Goal: Task Accomplishment & Management: Manage account settings

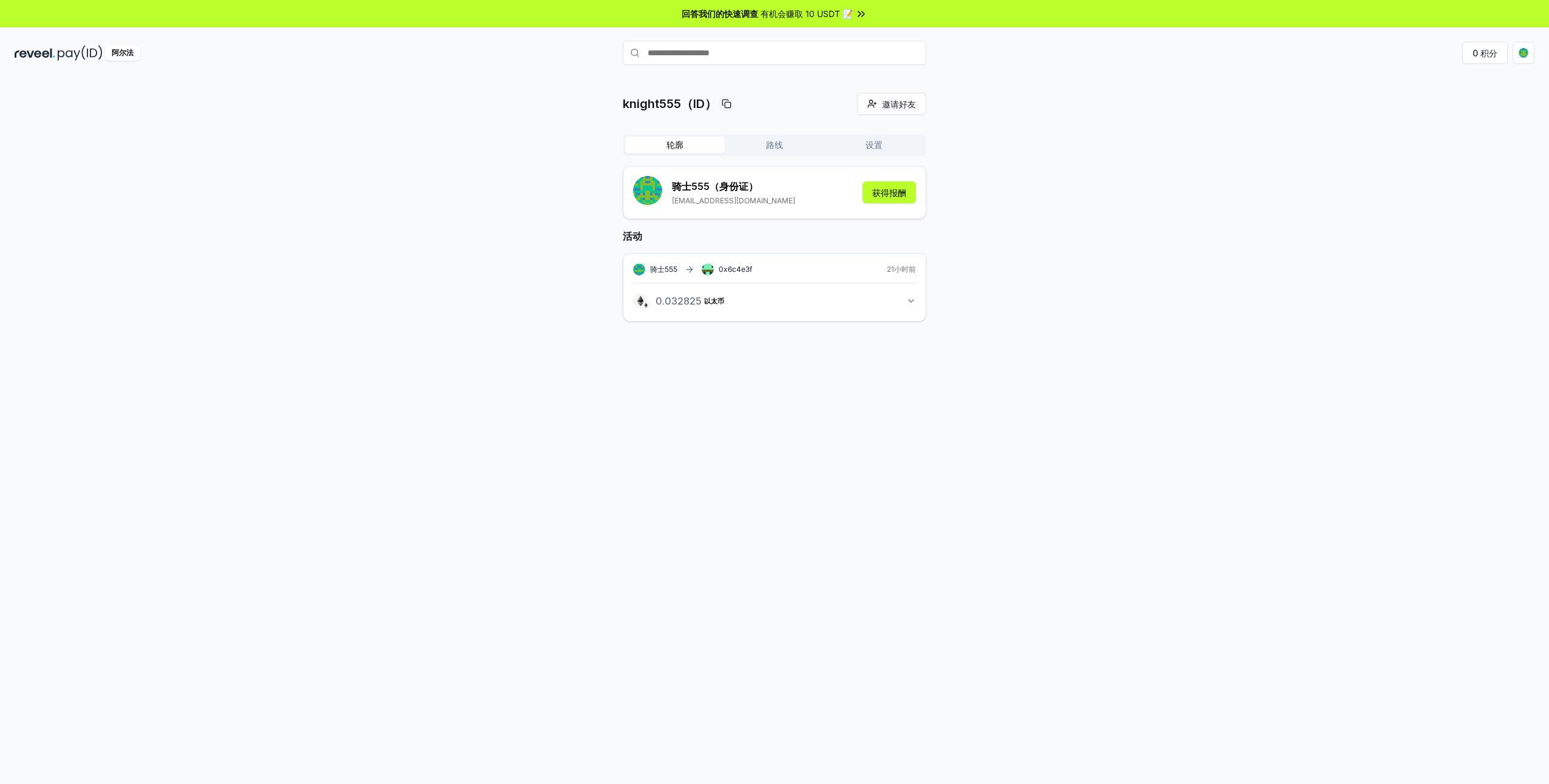
click at [766, 139] on button "路线" at bounding box center [774, 145] width 99 height 17
click at [875, 138] on button "设置" at bounding box center [874, 145] width 99 height 17
click at [694, 146] on button "轮廓" at bounding box center [675, 145] width 99 height 17
